Goal: Transaction & Acquisition: Purchase product/service

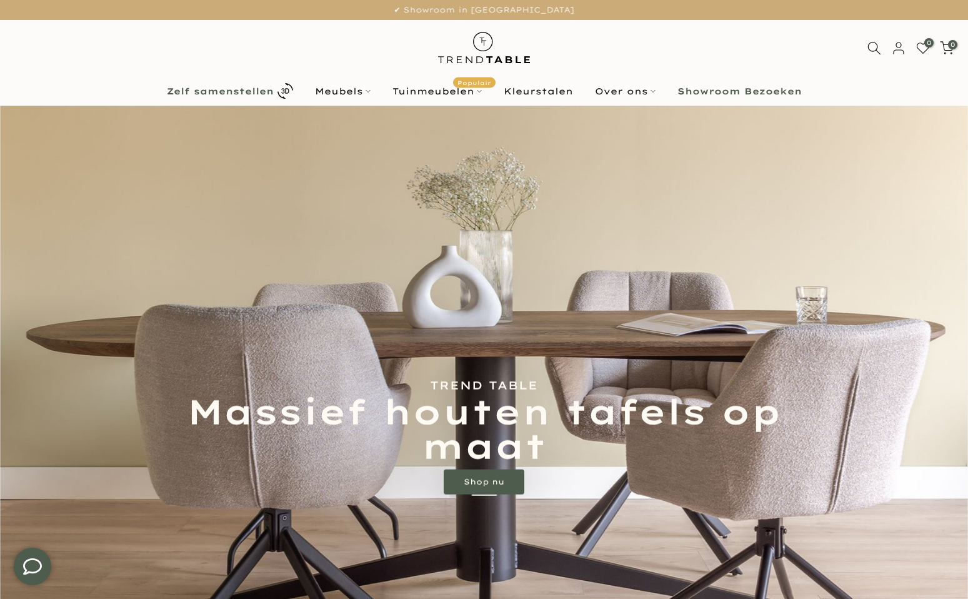
click at [233, 92] on b "Zelf samenstellen" at bounding box center [220, 91] width 107 height 9
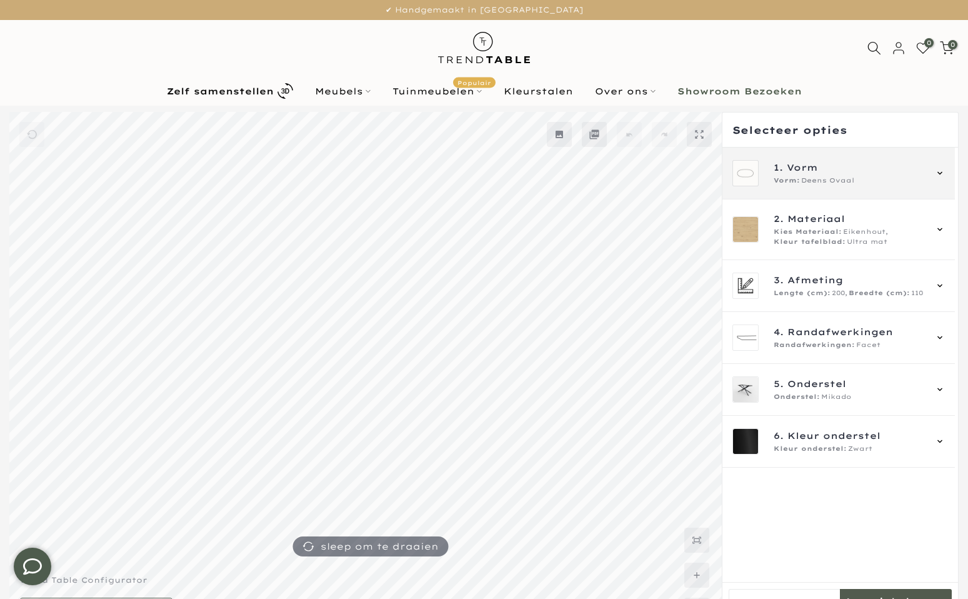
click at [794, 169] on span "Vorm" at bounding box center [802, 168] width 31 height 14
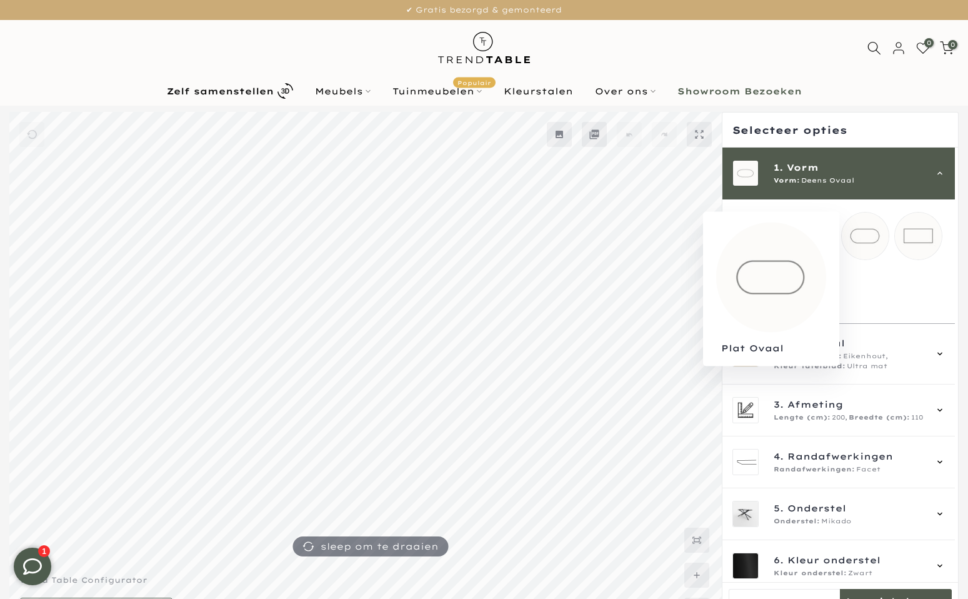
click at [859, 235] on mmq-loader at bounding box center [865, 235] width 47 height 47
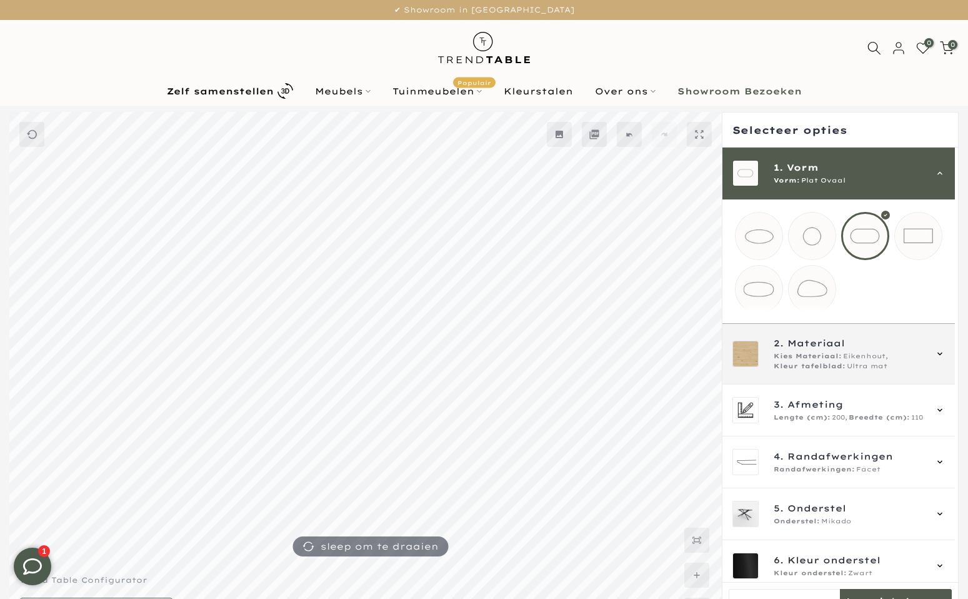
click at [805, 371] on span "Kleur tafelblad:" at bounding box center [810, 366] width 72 height 10
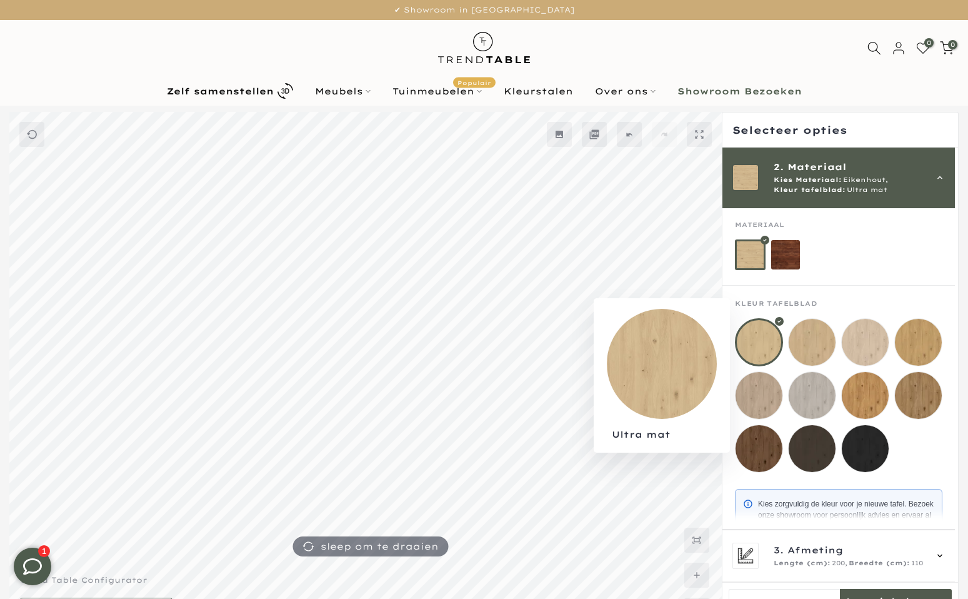
scroll to position [81, 0]
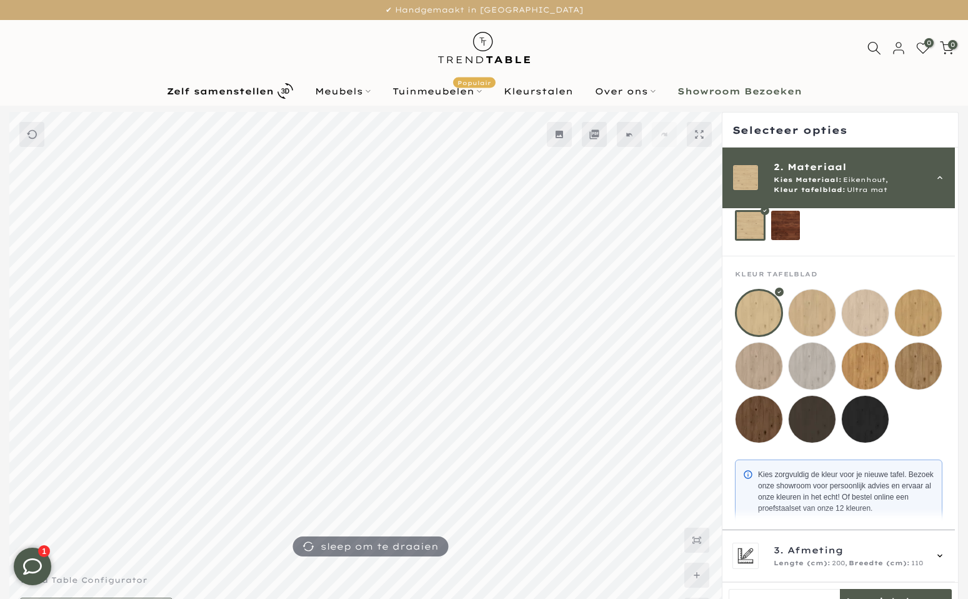
click at [762, 317] on div at bounding box center [759, 313] width 48 height 48
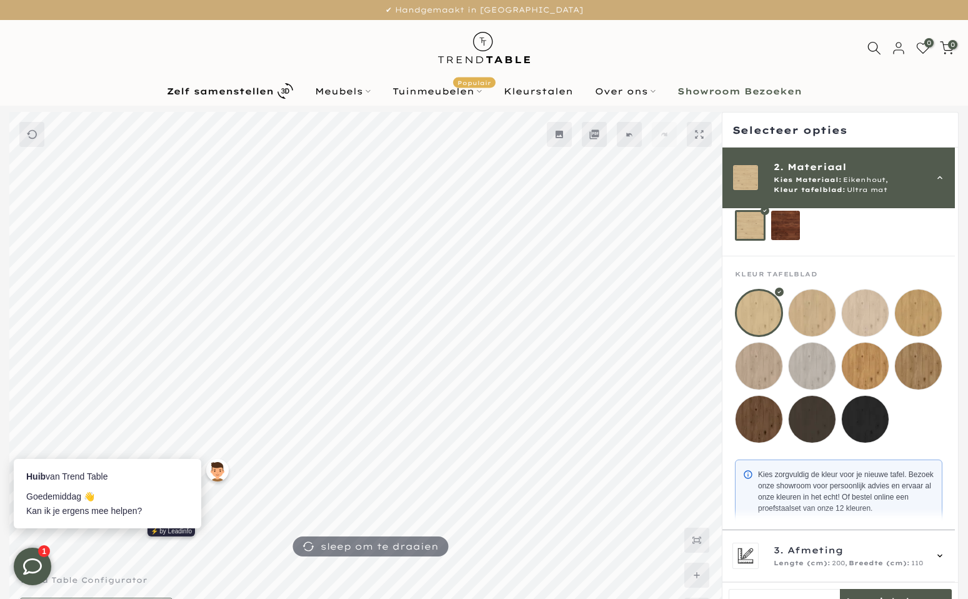
scroll to position [0, 0]
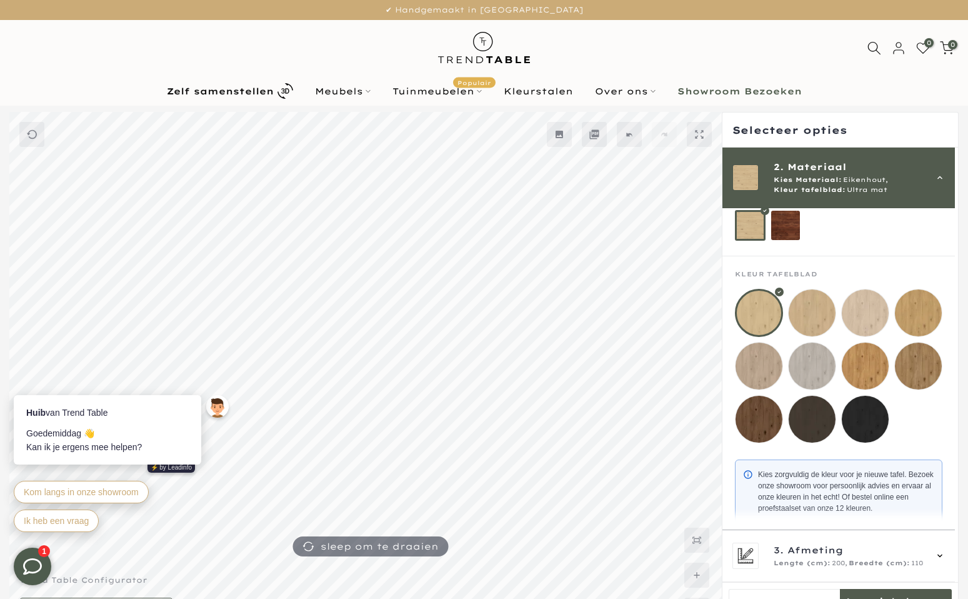
click at [766, 411] on mmq-loader at bounding box center [758, 419] width 47 height 47
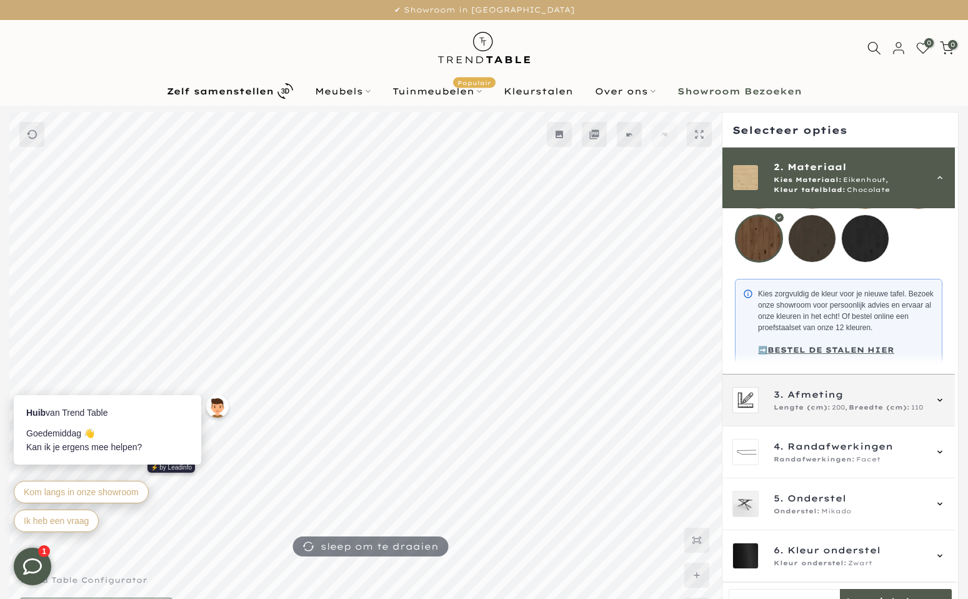
click at [773, 401] on div "3. Afmeting Lengte (cm): 200, Breedte (cm): 110" at bounding box center [838, 400] width 212 height 26
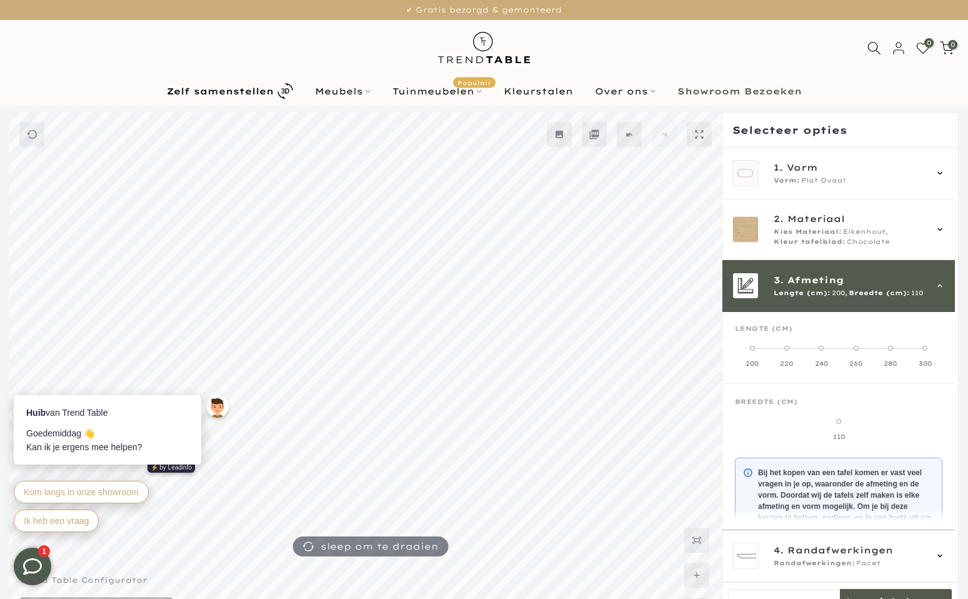
click at [840, 419] on span at bounding box center [838, 421] width 5 height 5
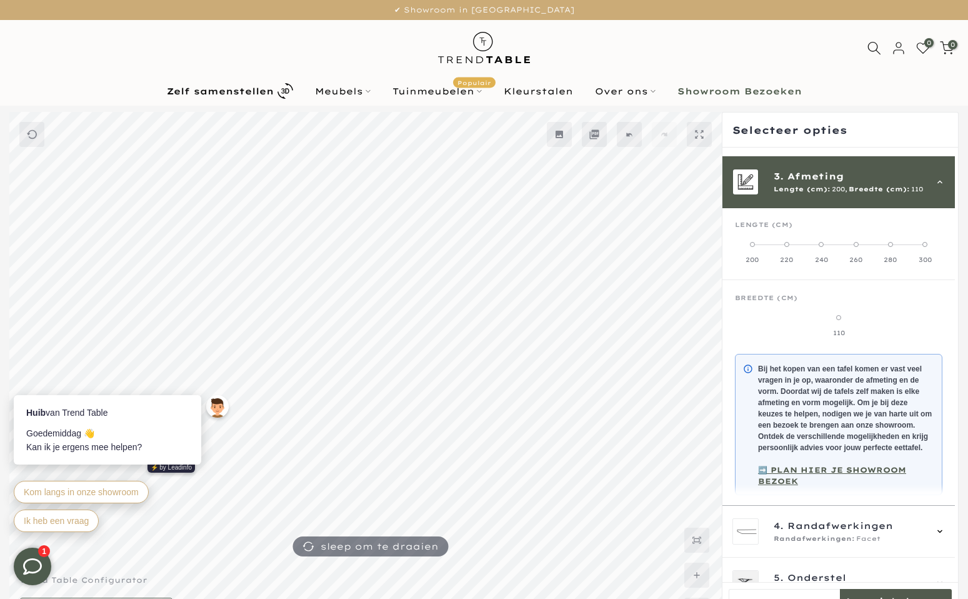
scroll to position [105, 0]
click at [931, 249] on label "300" at bounding box center [925, 250] width 34 height 25
click at [754, 256] on div "200" at bounding box center [752, 258] width 34 height 9
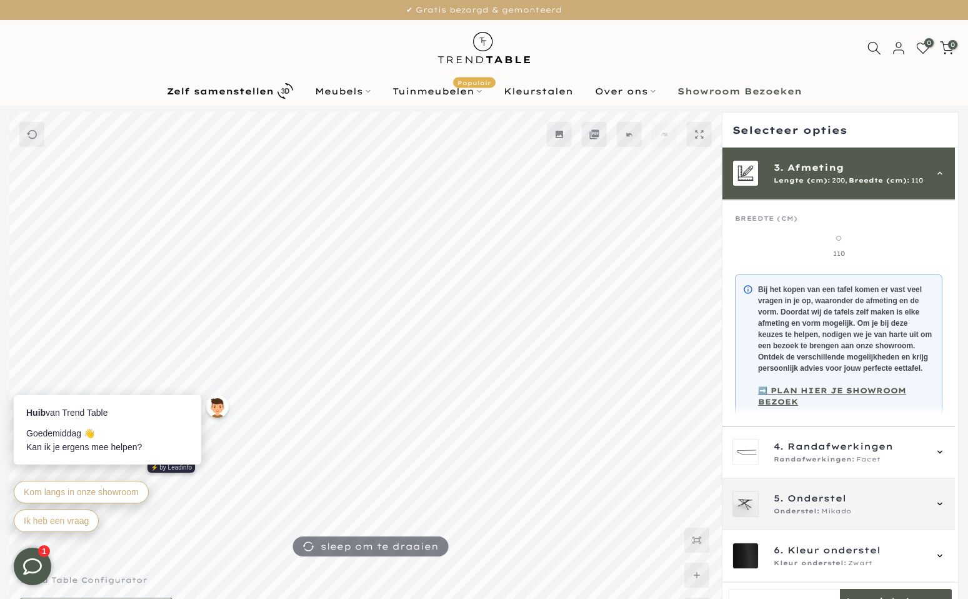
click at [778, 499] on span "5." at bounding box center [779, 498] width 10 height 14
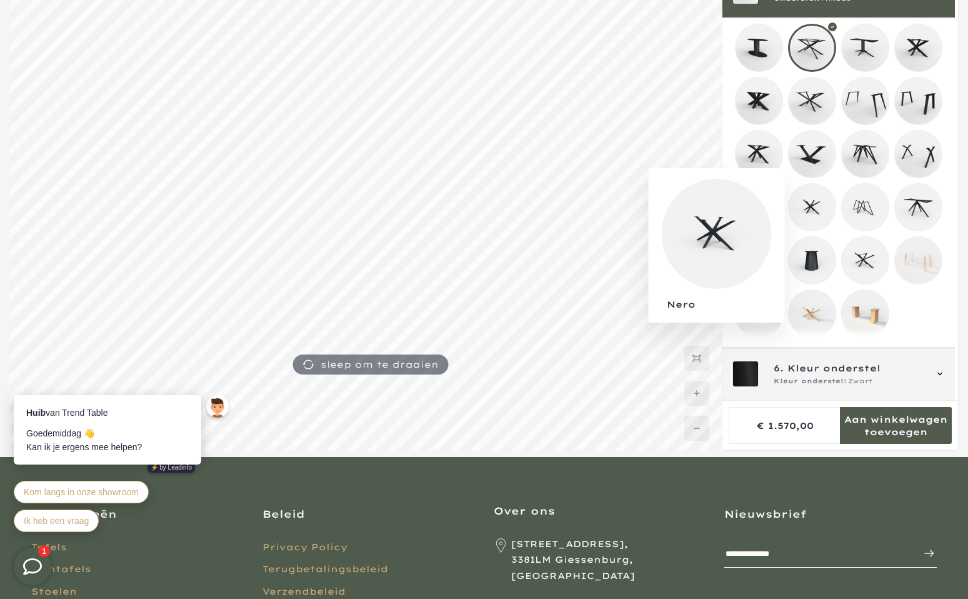
scroll to position [187, 0]
